Goal: Transaction & Acquisition: Purchase product/service

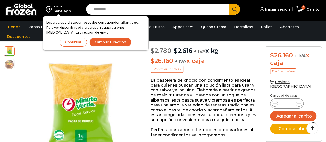
click at [72, 42] on button "Continuar" at bounding box center [73, 42] width 27 height 9
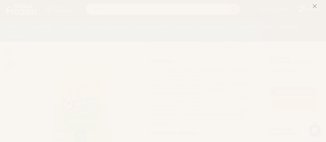
scroll to position [206, 0]
click at [312, 7] on icon at bounding box center [314, 6] width 5 height 5
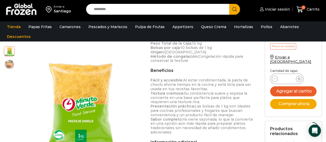
click at [301, 76] on span at bounding box center [299, 79] width 6 height 6
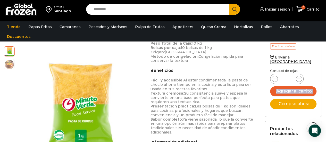
click at [301, 76] on span at bounding box center [299, 79] width 6 height 6
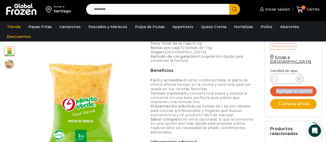
click at [301, 76] on span at bounding box center [299, 79] width 6 height 6
click at [300, 77] on icon at bounding box center [299, 79] width 4 height 4
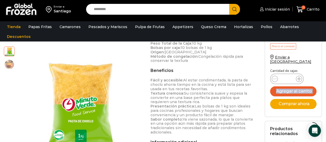
click at [300, 77] on icon at bounding box center [299, 79] width 4 height 4
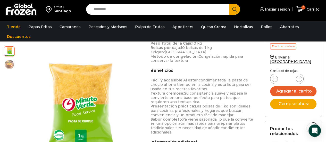
click at [273, 77] on icon at bounding box center [274, 79] width 4 height 4
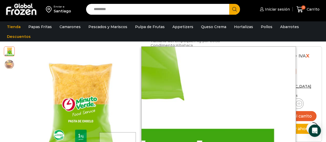
scroll to position [154, 0]
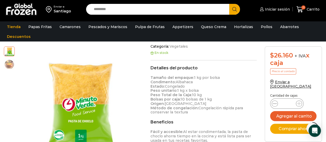
click at [276, 100] on span at bounding box center [274, 103] width 6 height 6
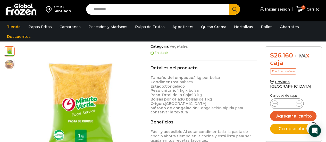
click at [276, 100] on span at bounding box center [274, 103] width 6 height 6
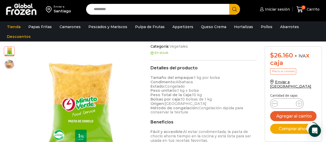
click at [276, 100] on span at bounding box center [274, 103] width 6 height 6
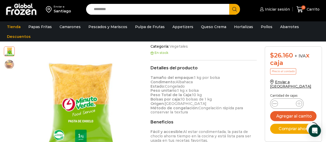
click at [276, 100] on span at bounding box center [274, 103] width 6 height 6
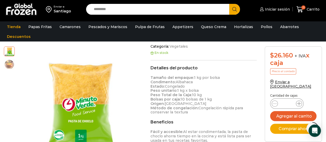
click at [300, 101] on icon at bounding box center [299, 103] width 4 height 4
type input "*"
click at [292, 111] on button "Agregar al carrito" at bounding box center [293, 116] width 46 height 10
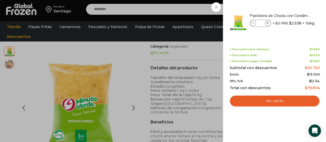
click at [295, 15] on div "2 [GEOGRAPHIC_DATA] 2 2 Shopping Cart *" at bounding box center [308, 9] width 26 height 12
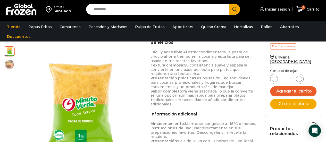
scroll to position [206, 0]
